Goal: Check status: Check status

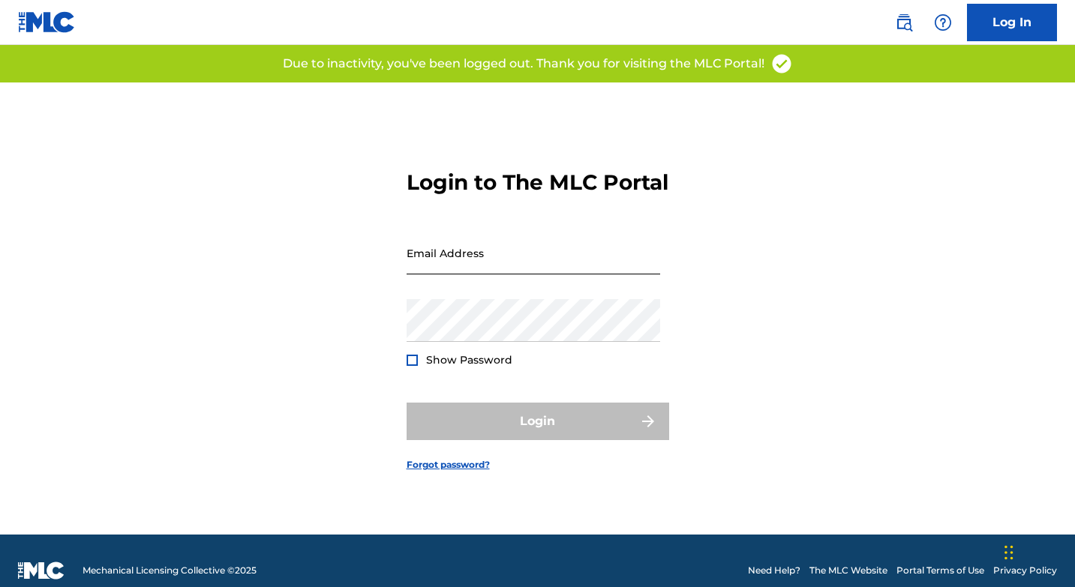
click at [507, 268] on input "Email Address" at bounding box center [532, 253] width 253 height 43
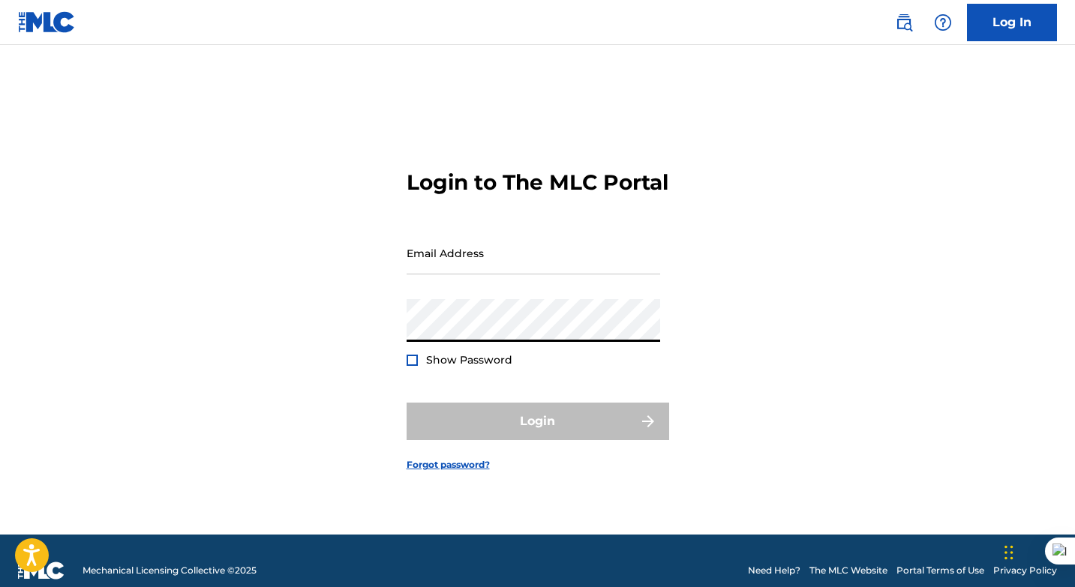
type input "meleikofficial@gmail.com"
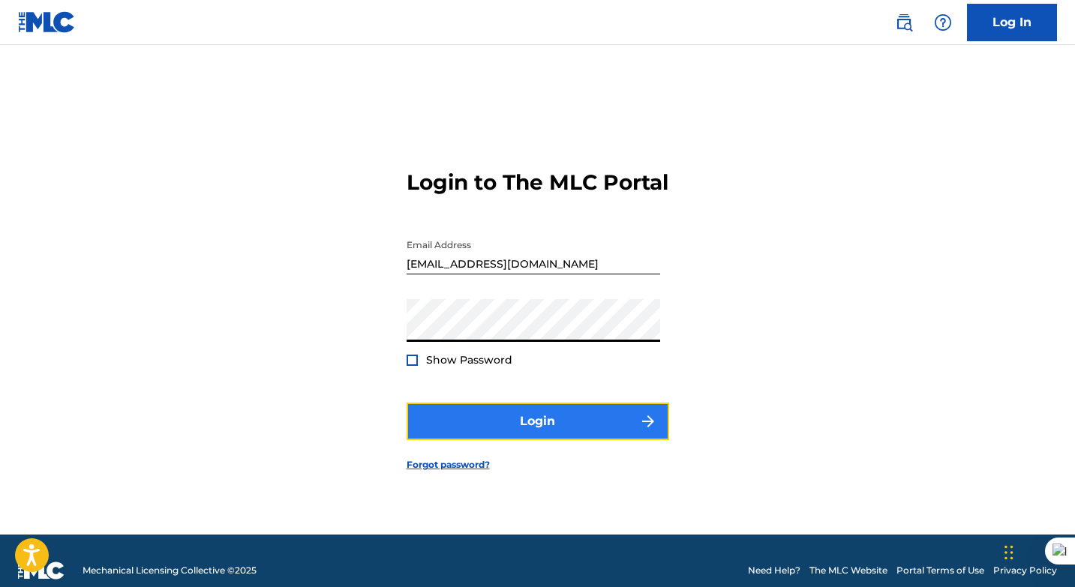
click at [532, 432] on button "Login" at bounding box center [537, 421] width 262 height 37
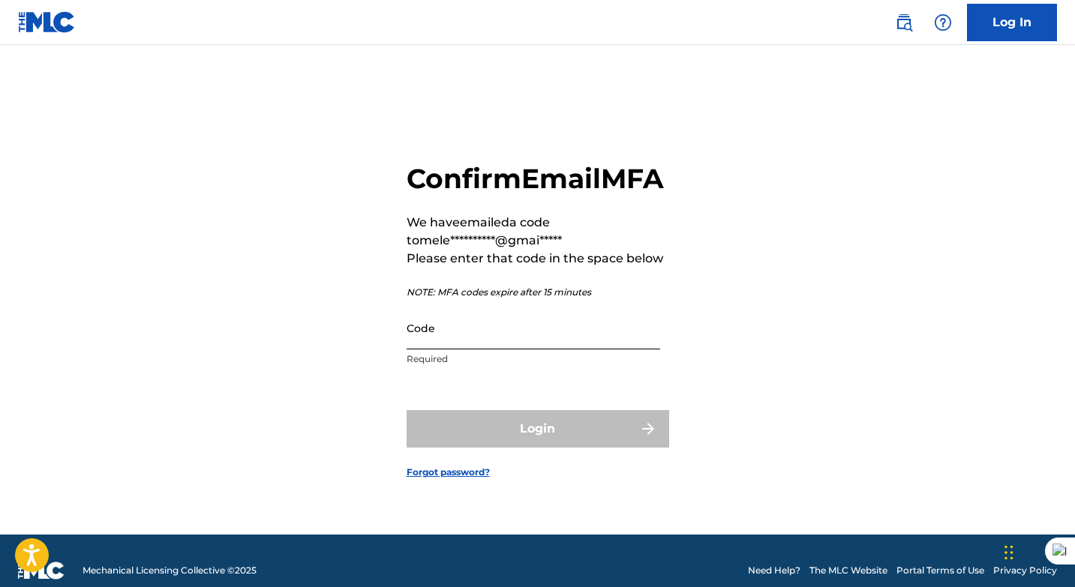
click at [525, 349] on input "Code" at bounding box center [532, 328] width 253 height 43
paste input "726490"
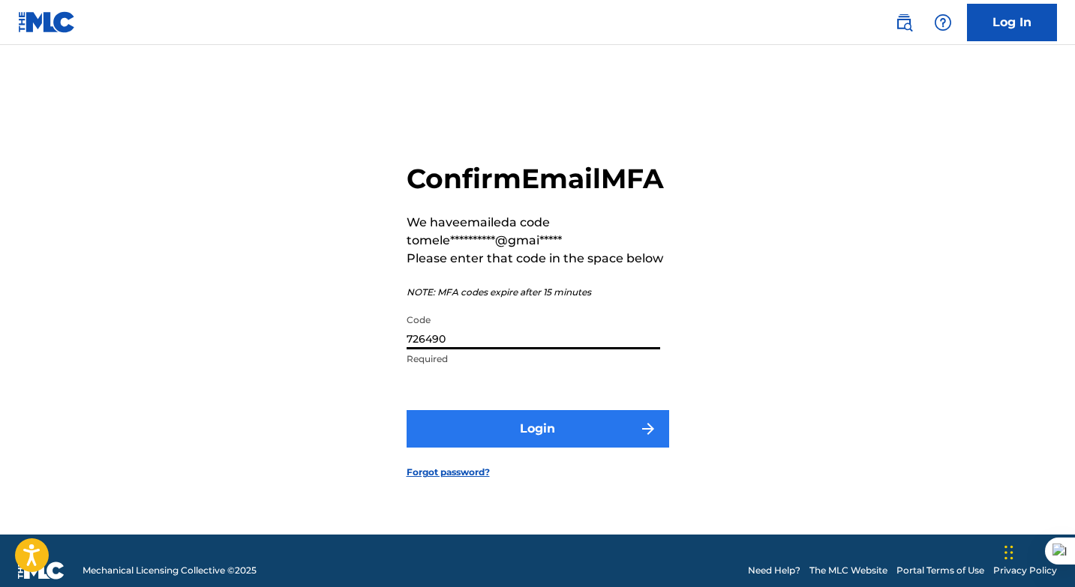
type input "726490"
click at [562, 448] on button "Login" at bounding box center [537, 428] width 262 height 37
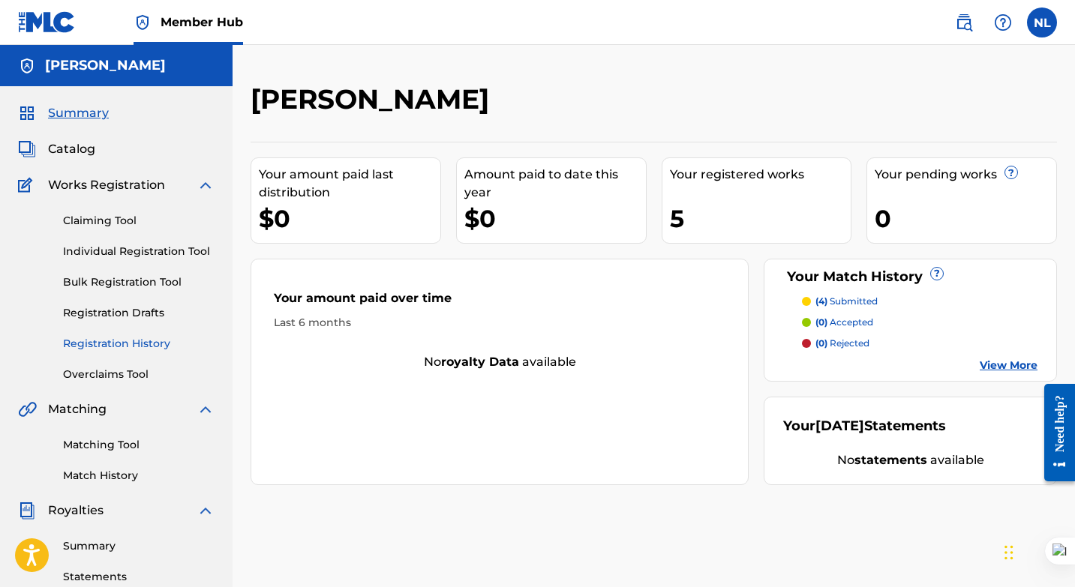
click at [127, 343] on link "Registration History" at bounding box center [138, 344] width 151 height 16
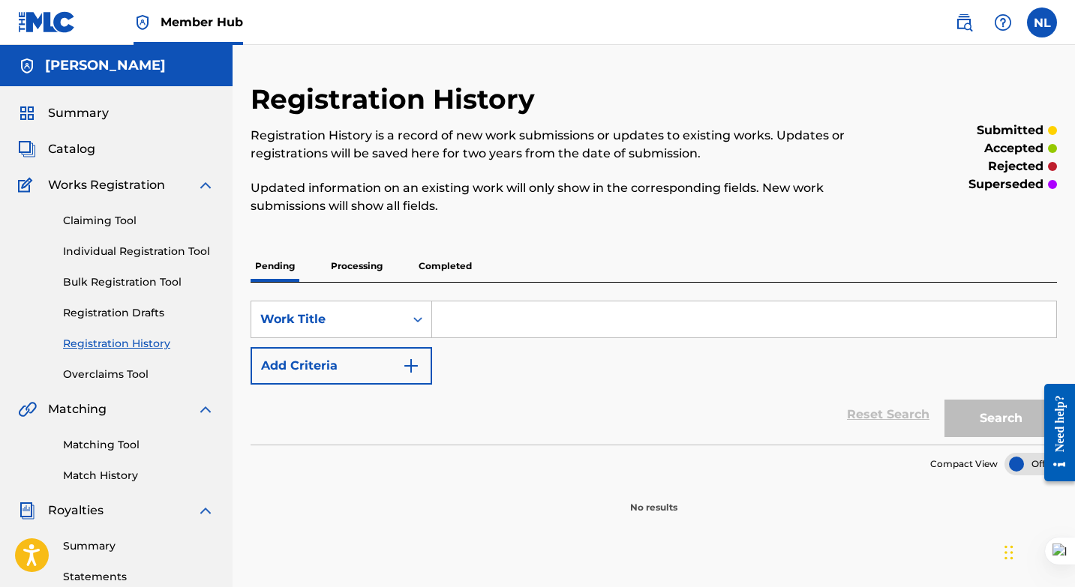
click at [448, 264] on p "Completed" at bounding box center [445, 265] width 62 height 31
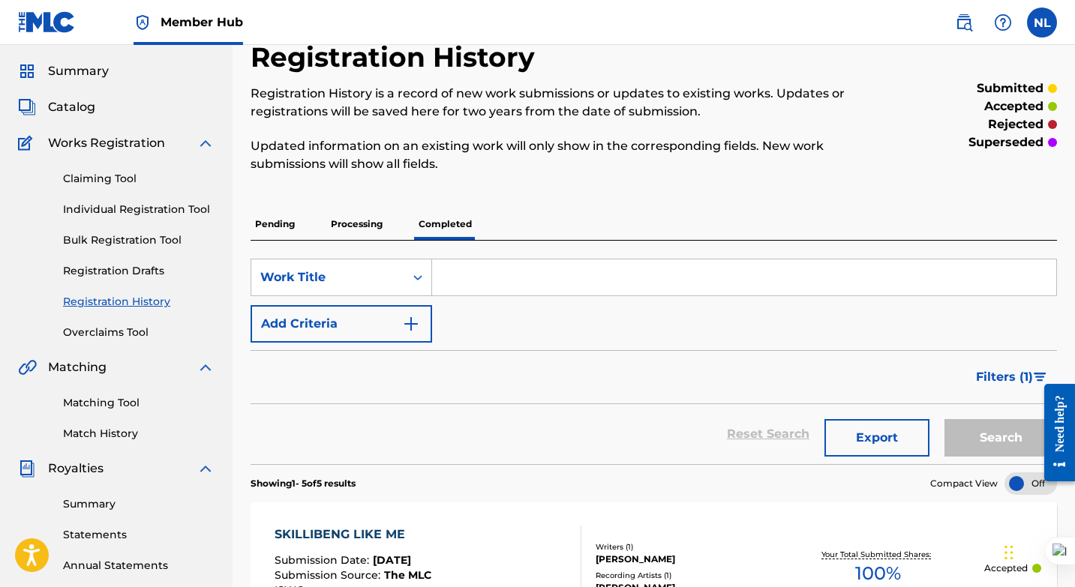
scroll to position [166, 0]
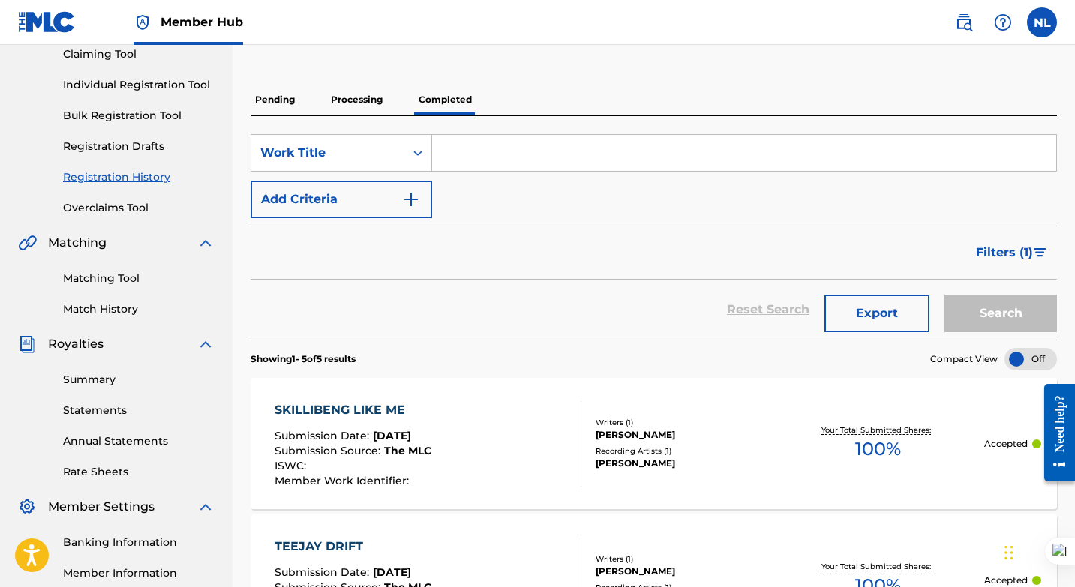
click at [404, 436] on span "Sep 25, 2025" at bounding box center [392, 435] width 38 height 13
